Goal: Use online tool/utility: Utilize a website feature to perform a specific function

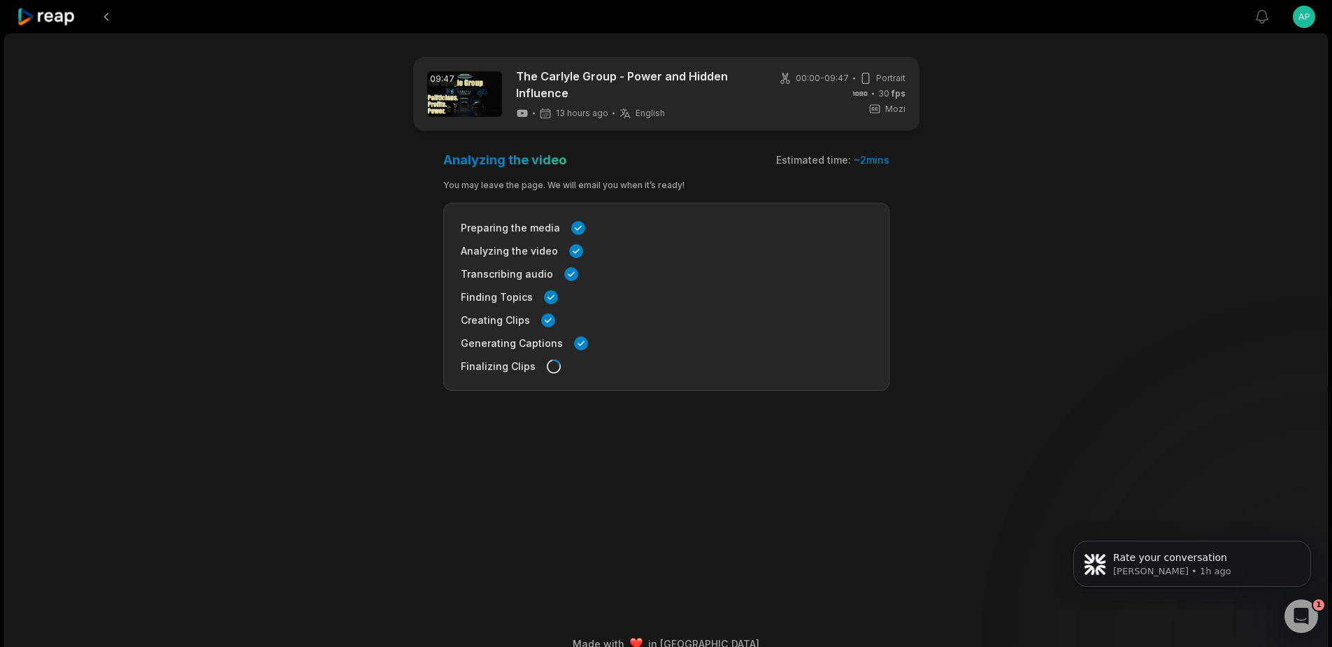
scroll to position [526, 0]
click at [64, 17] on icon at bounding box center [46, 17] width 59 height 19
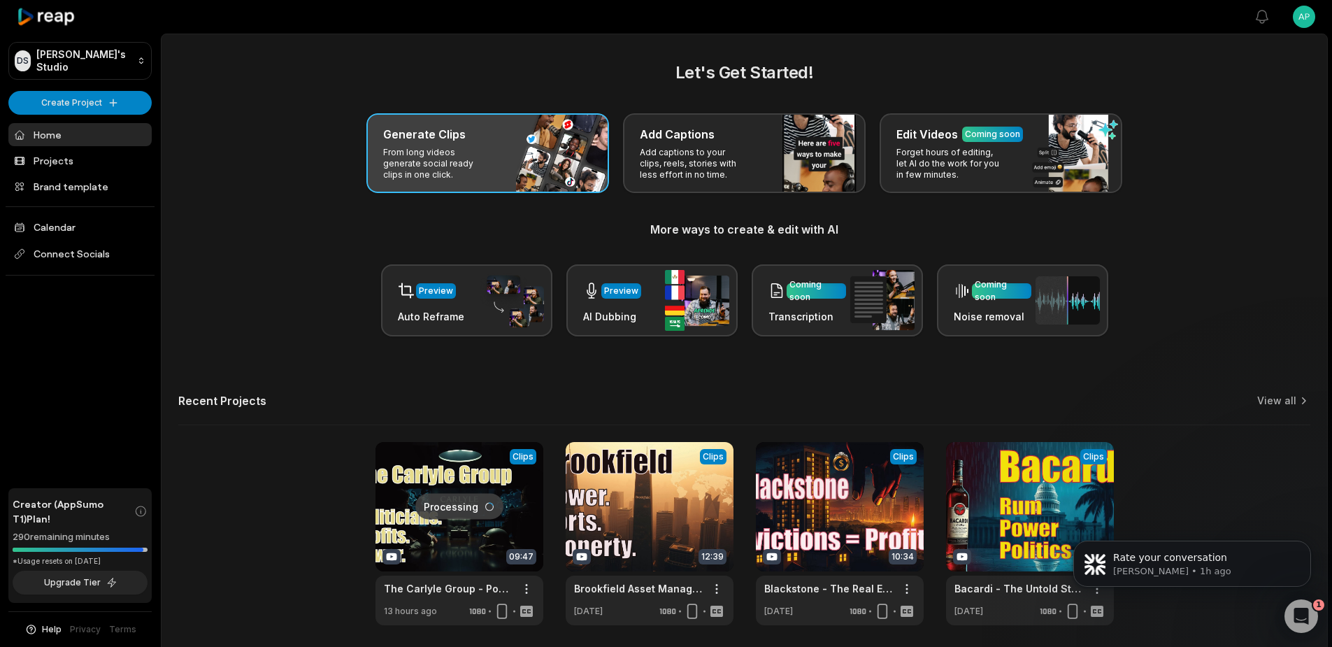
click at [456, 156] on p "From long videos generate social ready clips in one click." at bounding box center [437, 164] width 108 height 34
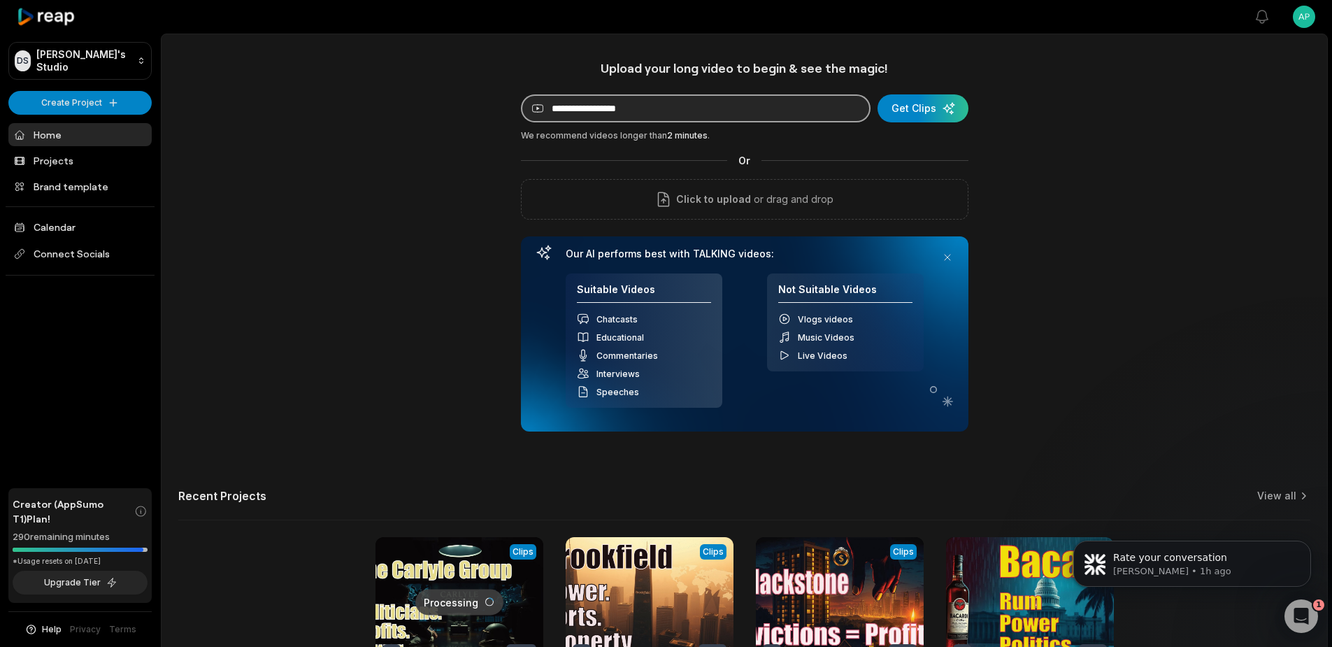
click at [671, 112] on input at bounding box center [696, 108] width 350 height 28
paste input "**********"
type input "**********"
click at [911, 107] on div "submit" at bounding box center [922, 108] width 91 height 28
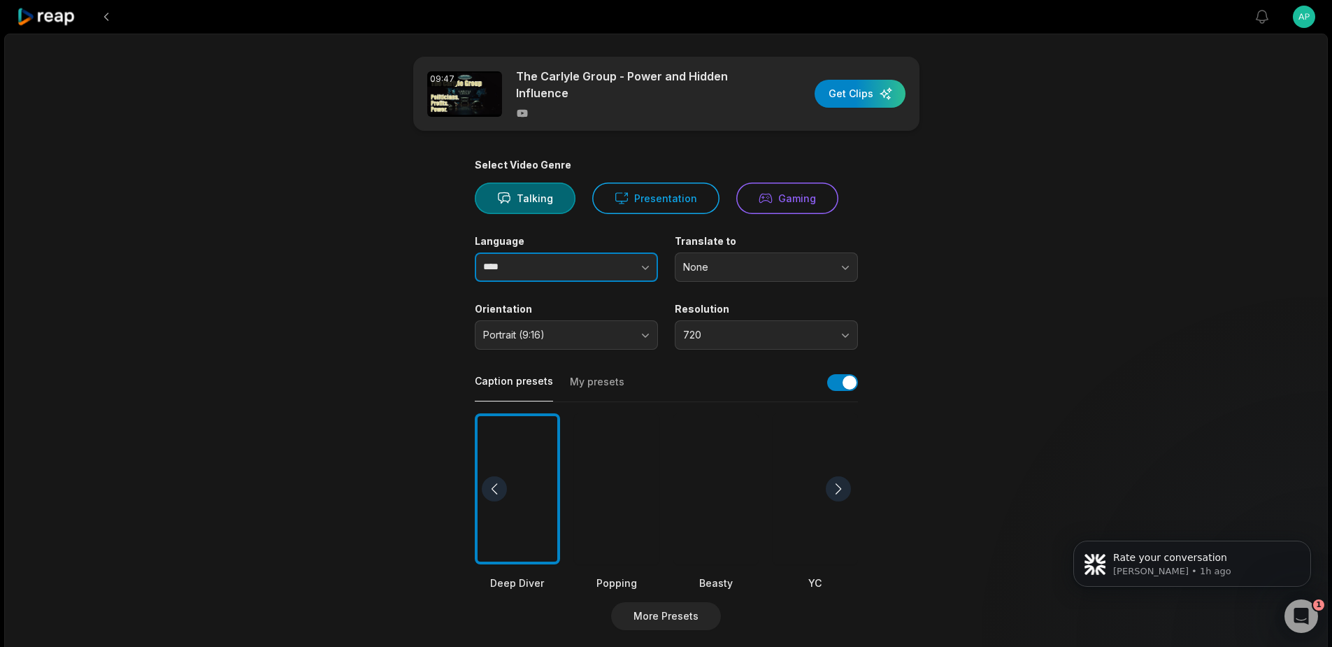
click at [643, 267] on icon "button" at bounding box center [645, 268] width 7 height 4
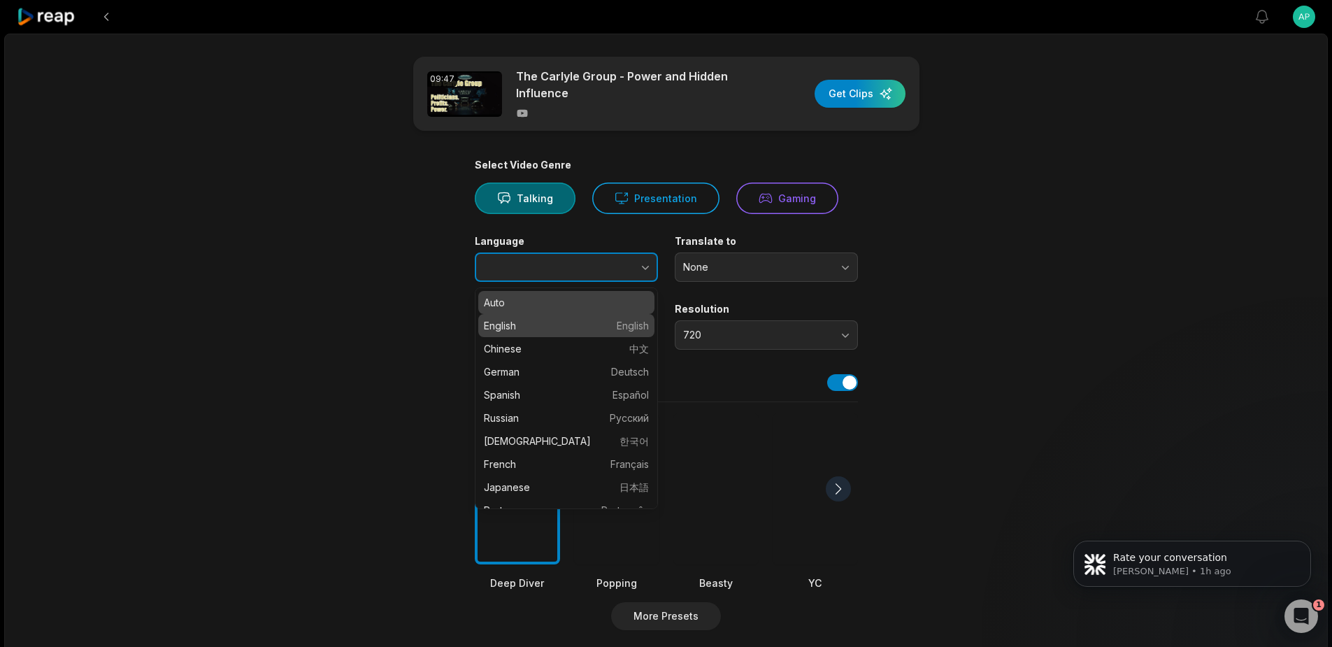
type input "*******"
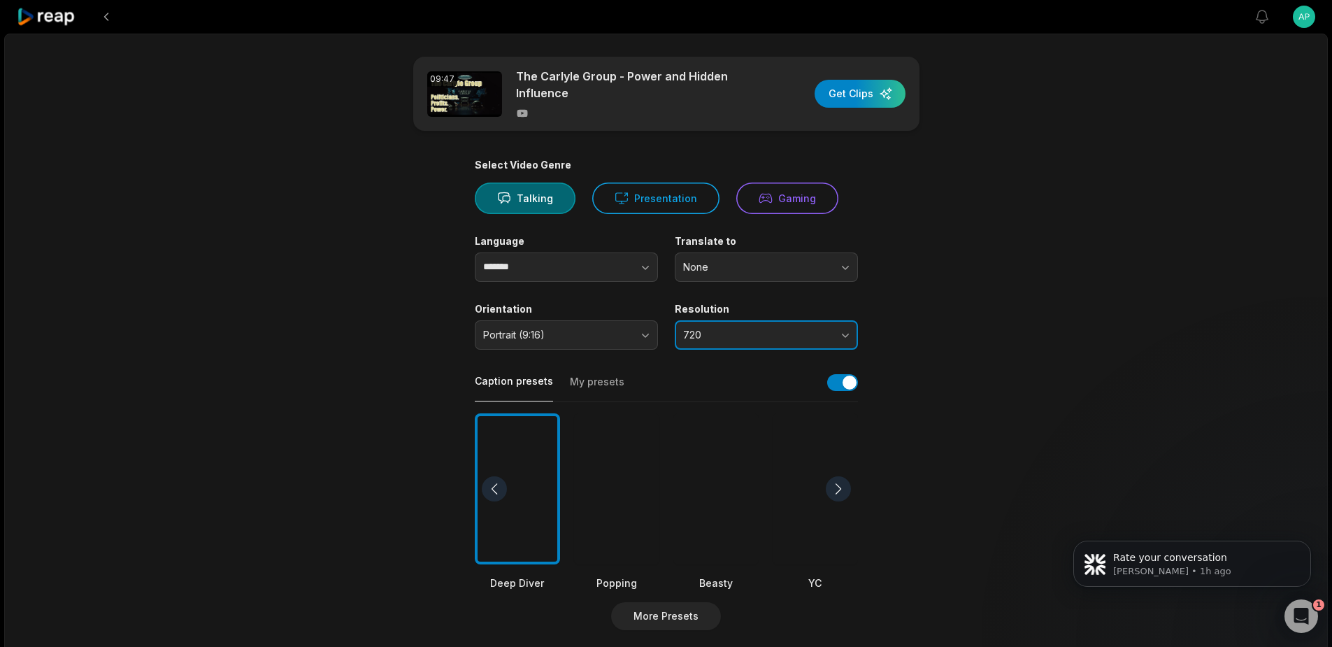
click at [741, 340] on span "720" at bounding box center [756, 335] width 147 height 13
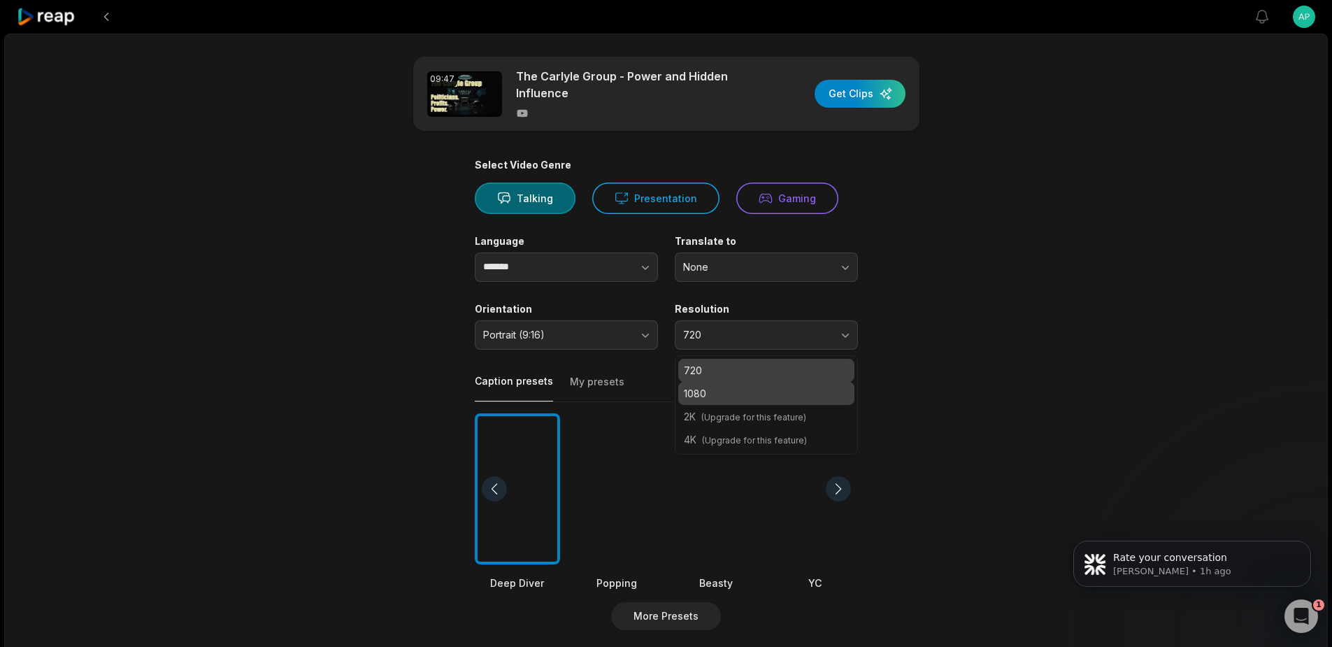
click at [700, 387] on p "1080" at bounding box center [766, 393] width 165 height 15
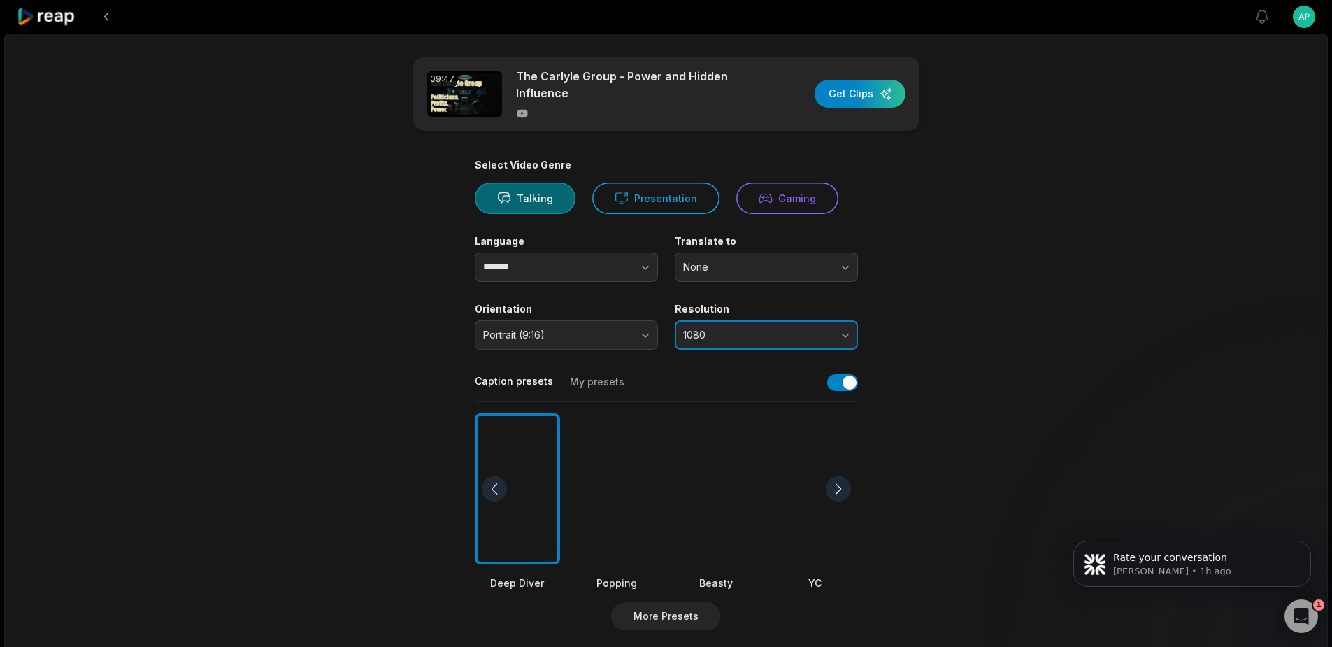
scroll to position [70, 0]
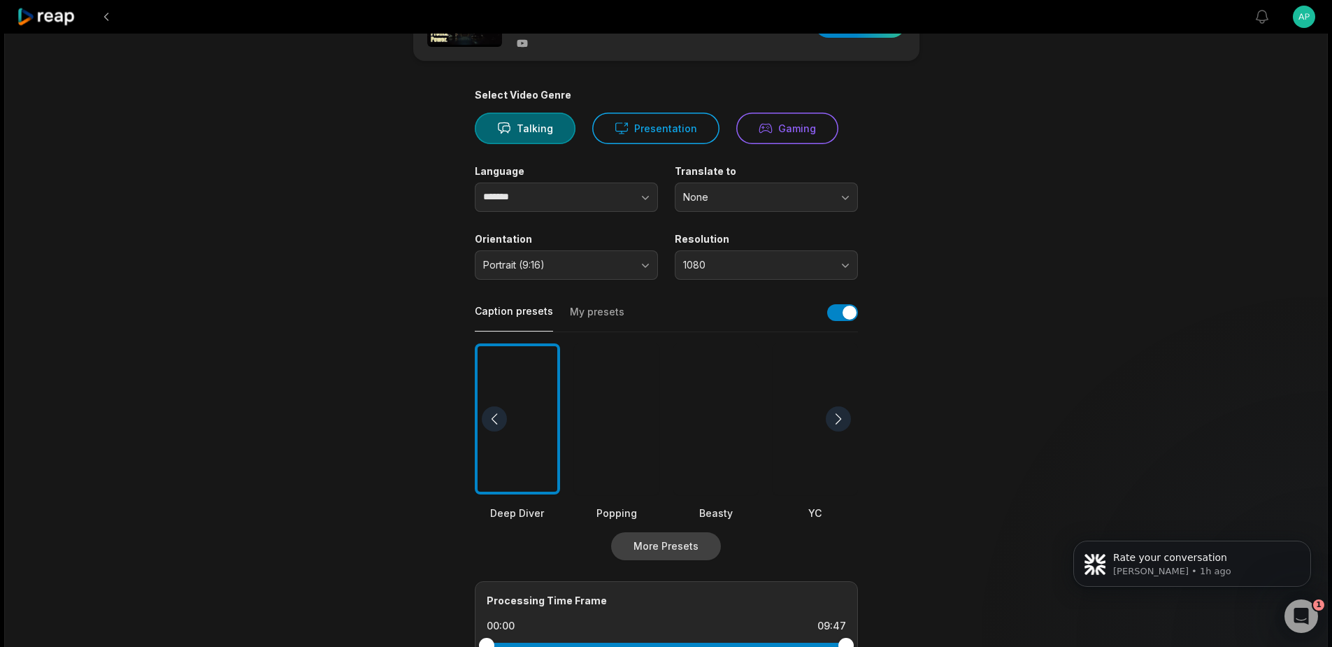
click at [675, 546] on button "More Presets" at bounding box center [666, 546] width 110 height 28
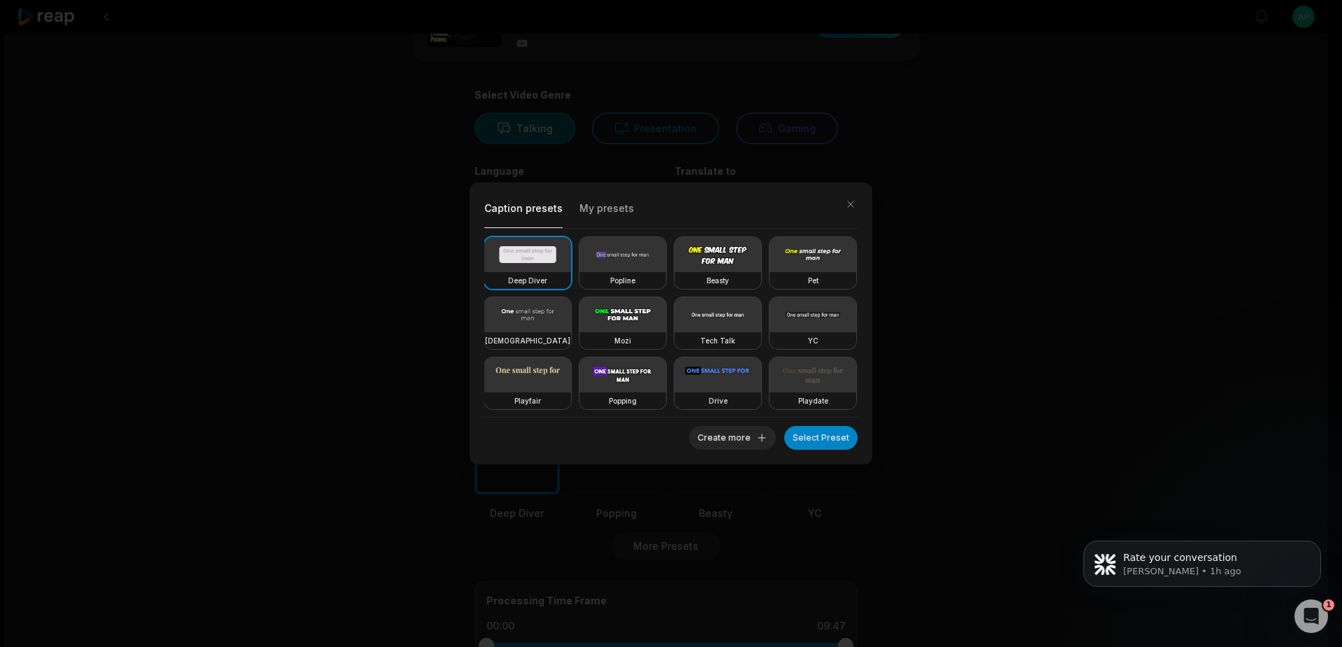
click at [631, 338] on h3 "Mozi" at bounding box center [622, 340] width 17 height 11
click at [822, 440] on button "Select Preset" at bounding box center [820, 438] width 73 height 24
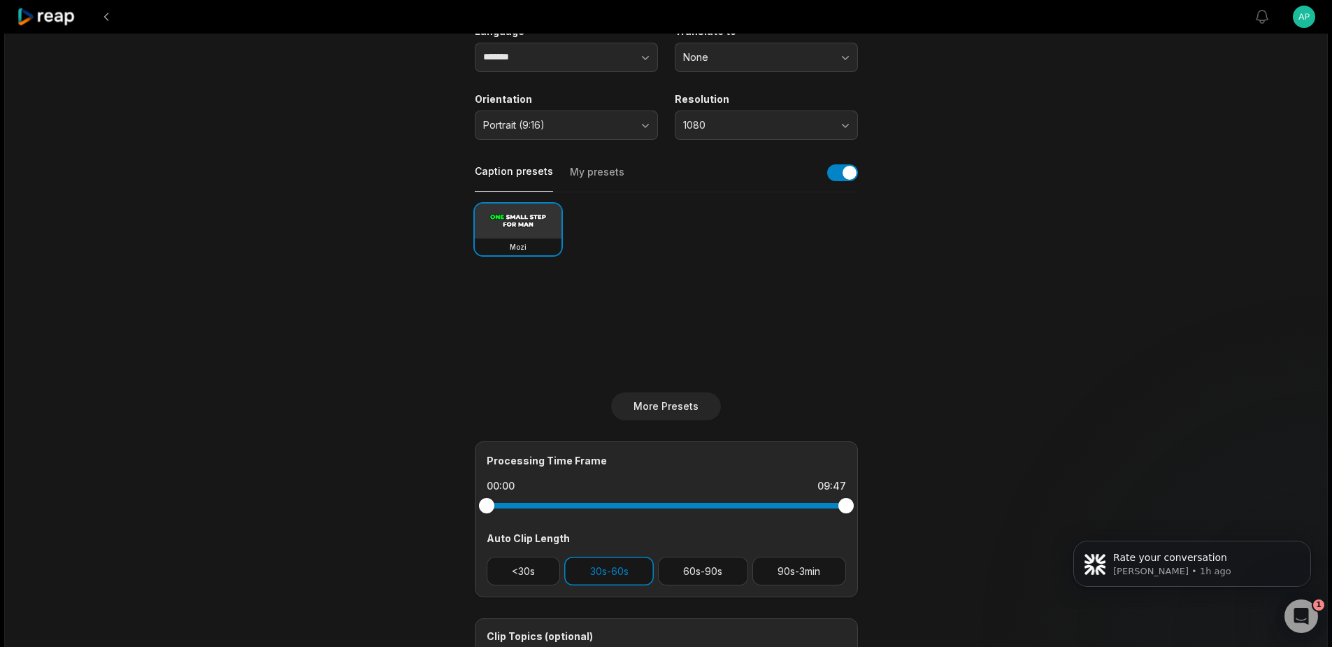
scroll to position [350, 0]
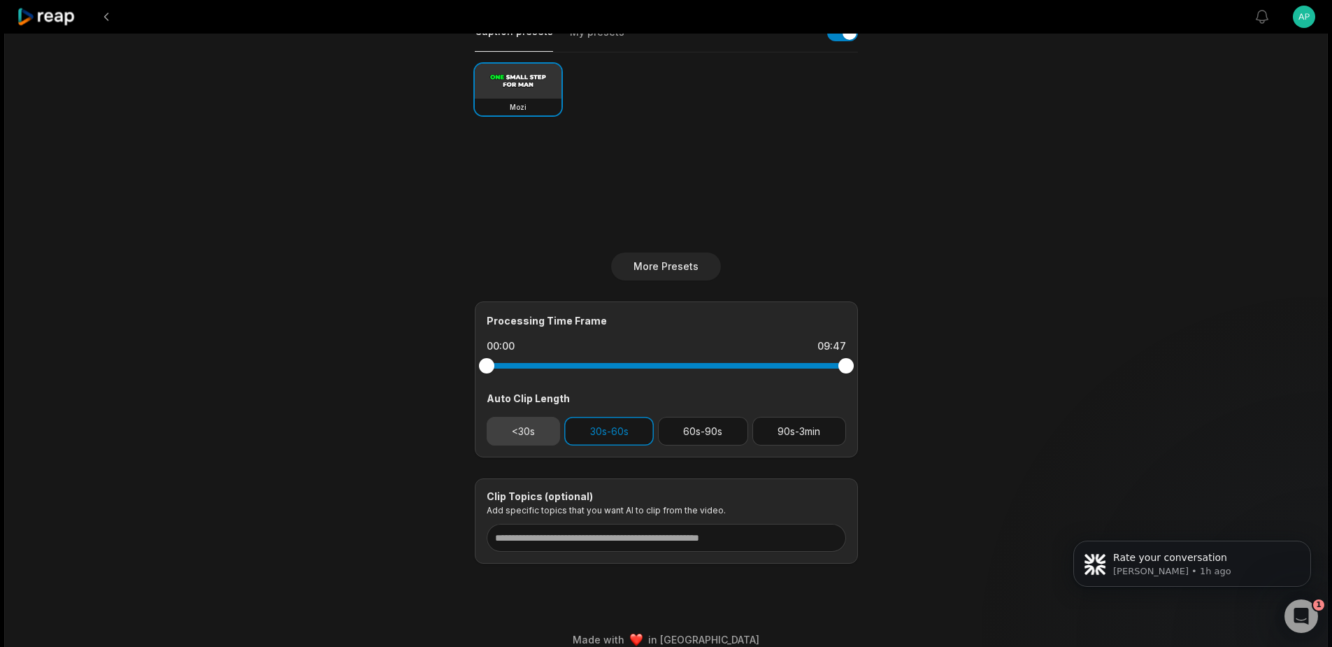
click at [522, 433] on button "<30s" at bounding box center [524, 431] width 74 height 29
click at [712, 431] on button "60s-90s" at bounding box center [703, 431] width 90 height 29
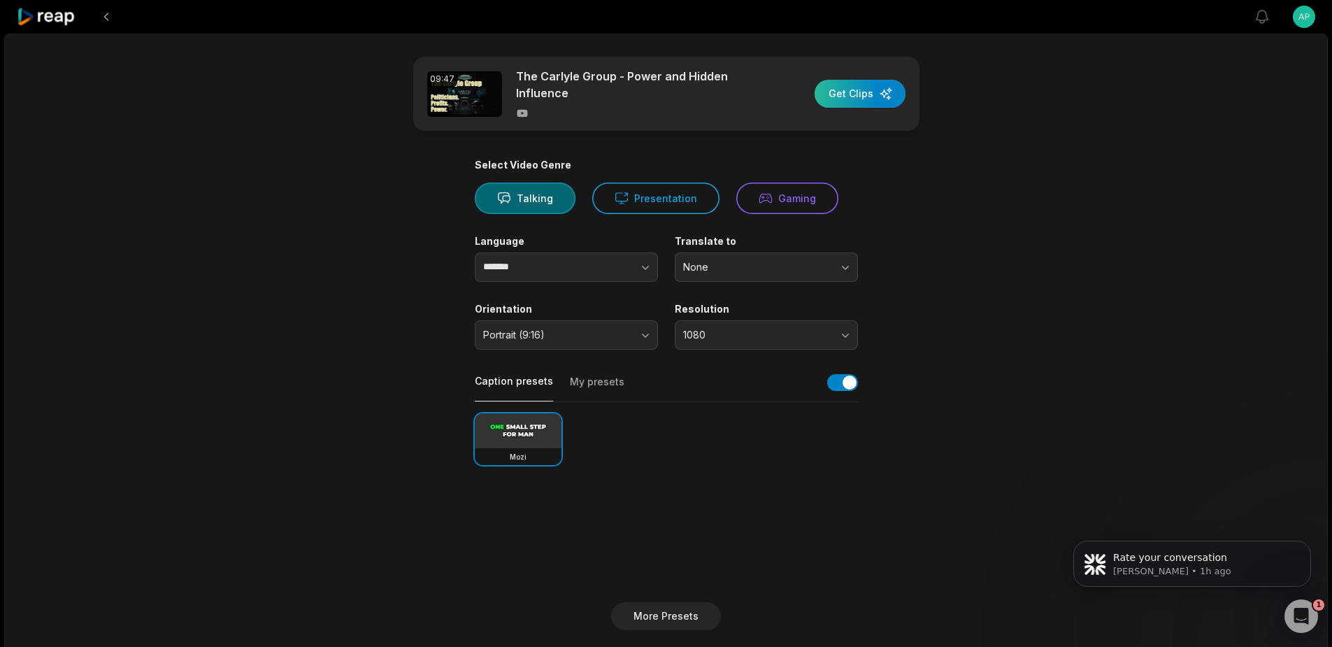
click at [846, 94] on div "button" at bounding box center [859, 94] width 91 height 28
